Goal: Check status: Check status

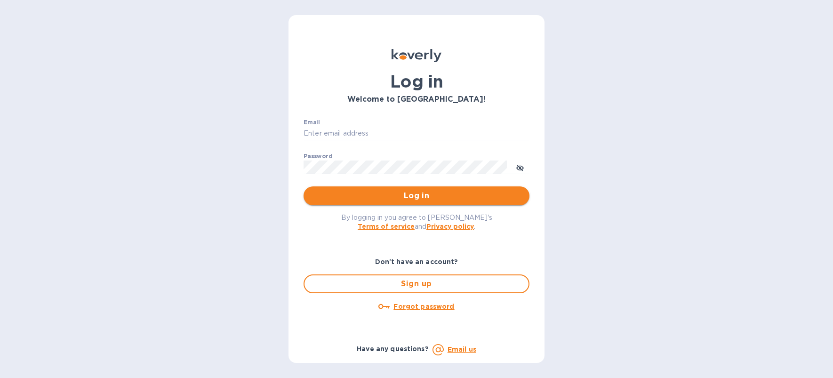
type input "denise@dolliffco.com"
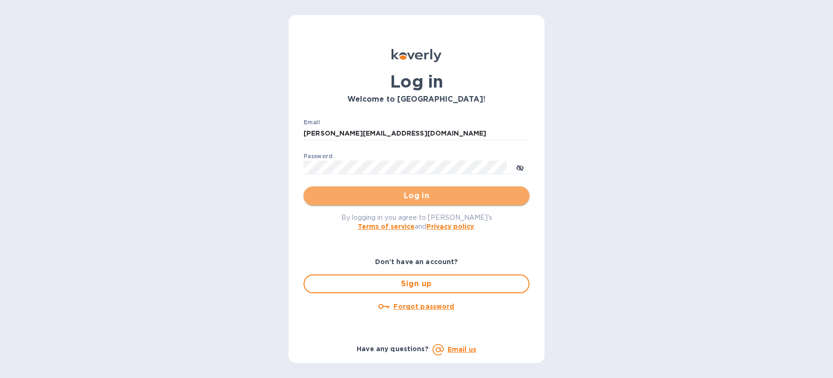
click at [358, 196] on span "Log in" at bounding box center [416, 195] width 211 height 11
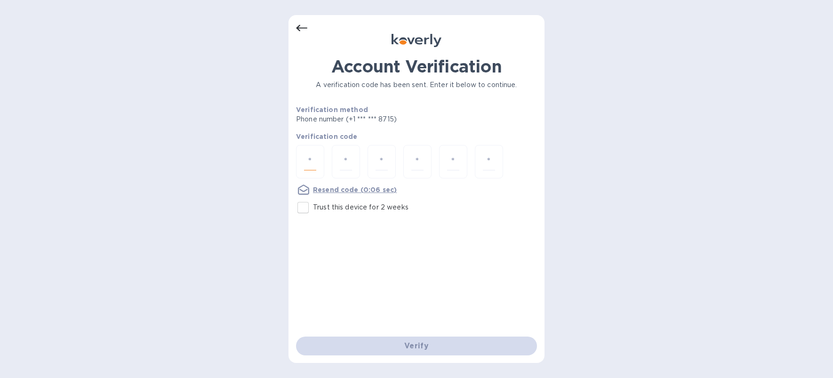
click at [307, 165] on input "number" at bounding box center [310, 161] width 12 height 17
type input "5"
type input "0"
type input "2"
type input "6"
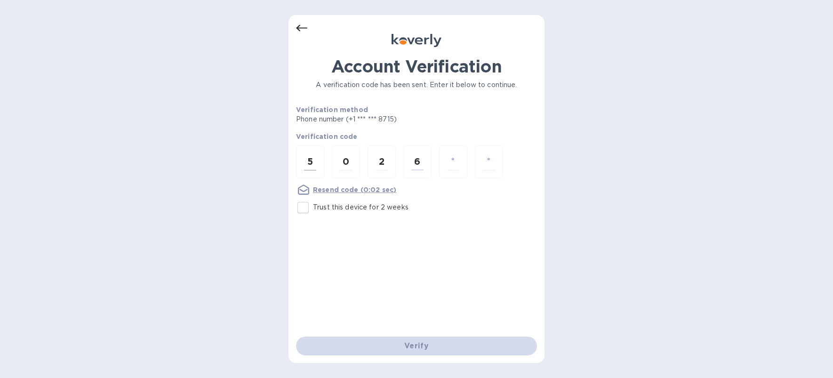
type input "2"
type input "4"
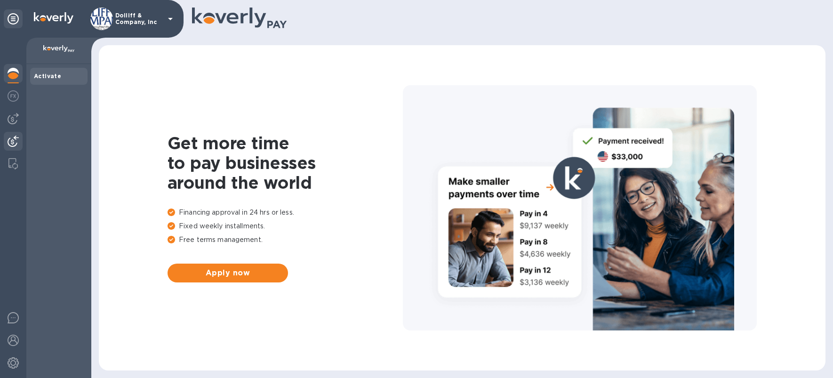
click at [11, 134] on div at bounding box center [13, 142] width 19 height 21
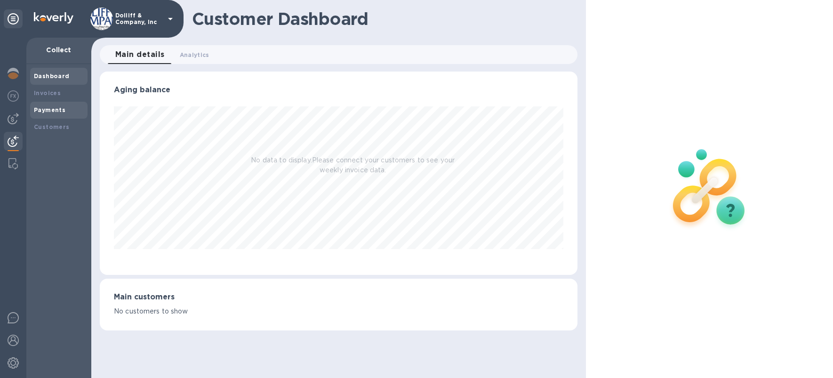
scroll to position [203, 477]
click at [60, 109] on b "Payments" at bounding box center [50, 109] width 32 height 7
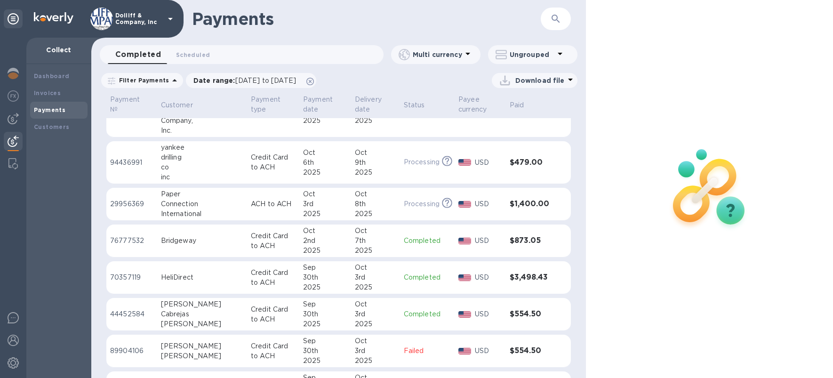
scroll to position [94, 0]
